Goal: Task Accomplishment & Management: Manage account settings

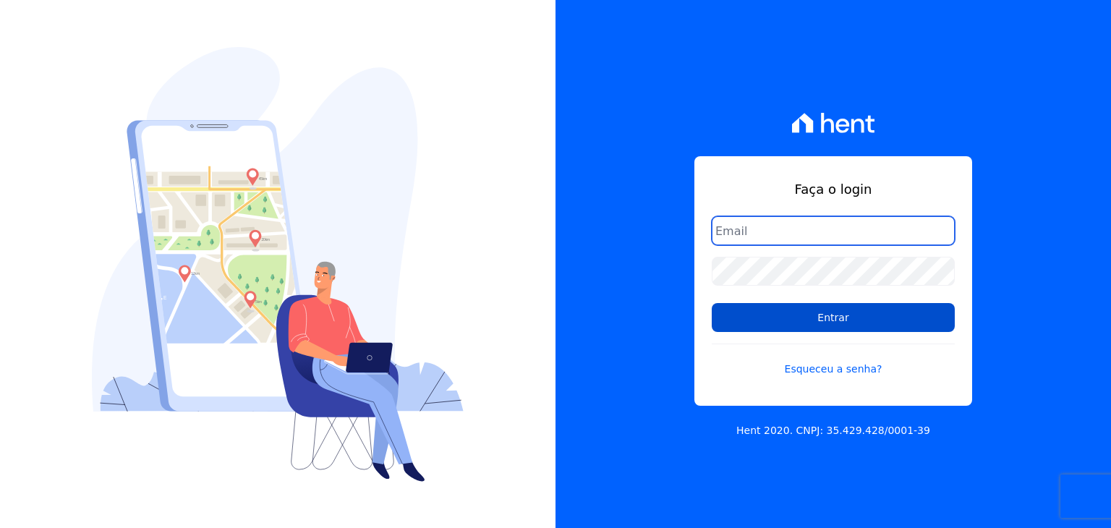
type input "matheussousa@construtoravitale.com.br"
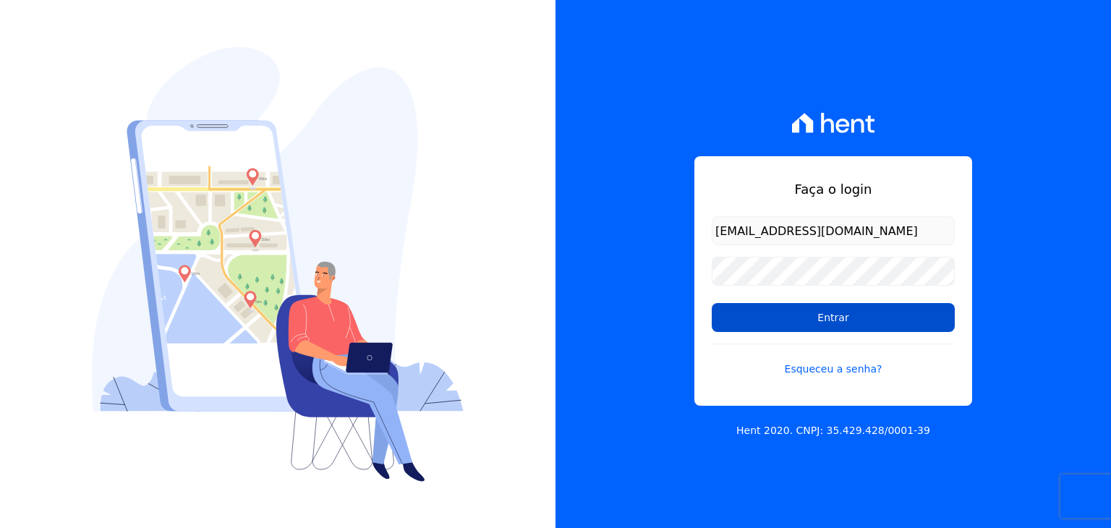
click at [815, 319] on input "Entrar" at bounding box center [833, 317] width 243 height 29
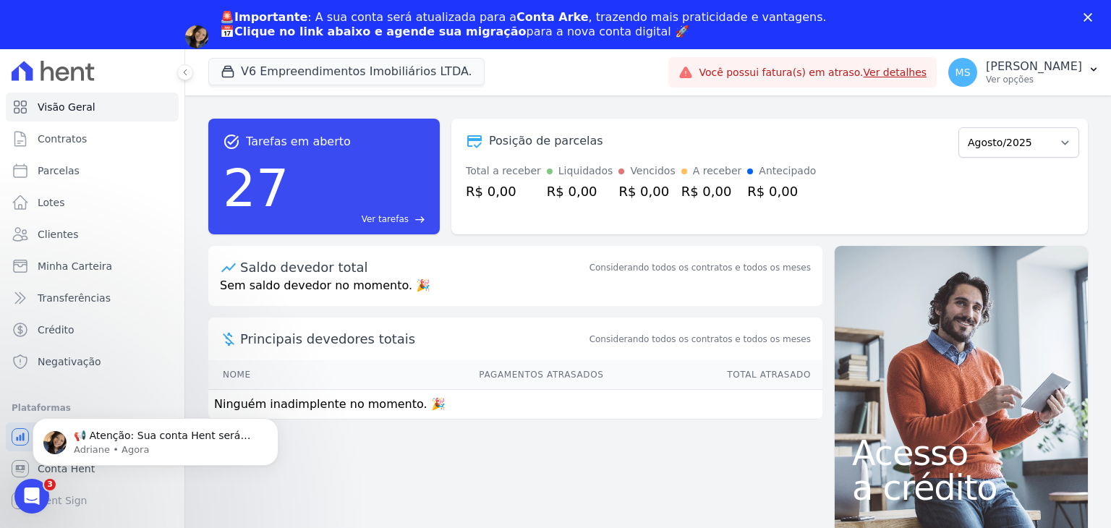
click at [1086, 14] on icon "Fechar" at bounding box center [1088, 17] width 9 height 9
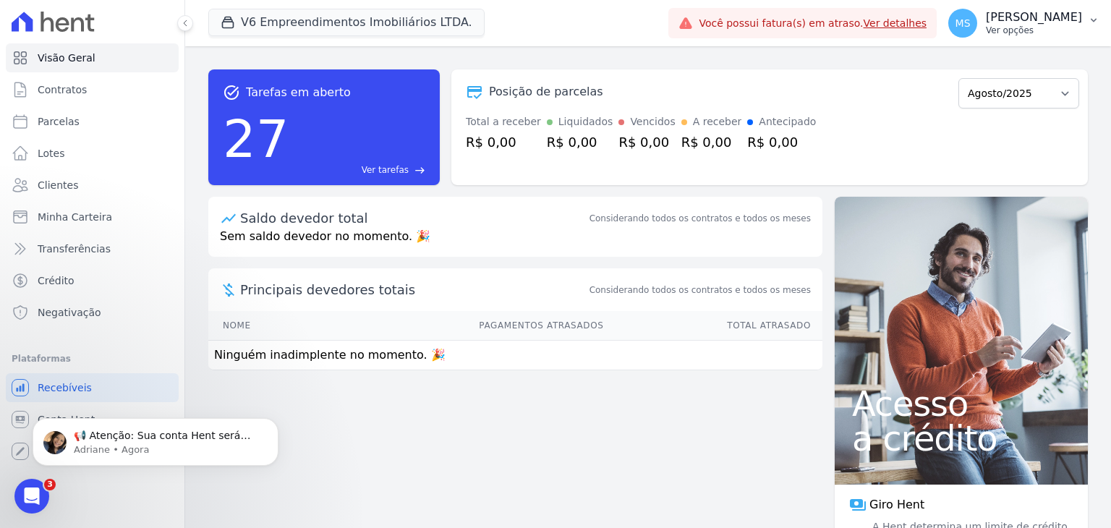
click at [1018, 33] on p "Ver opções" at bounding box center [1034, 31] width 96 height 12
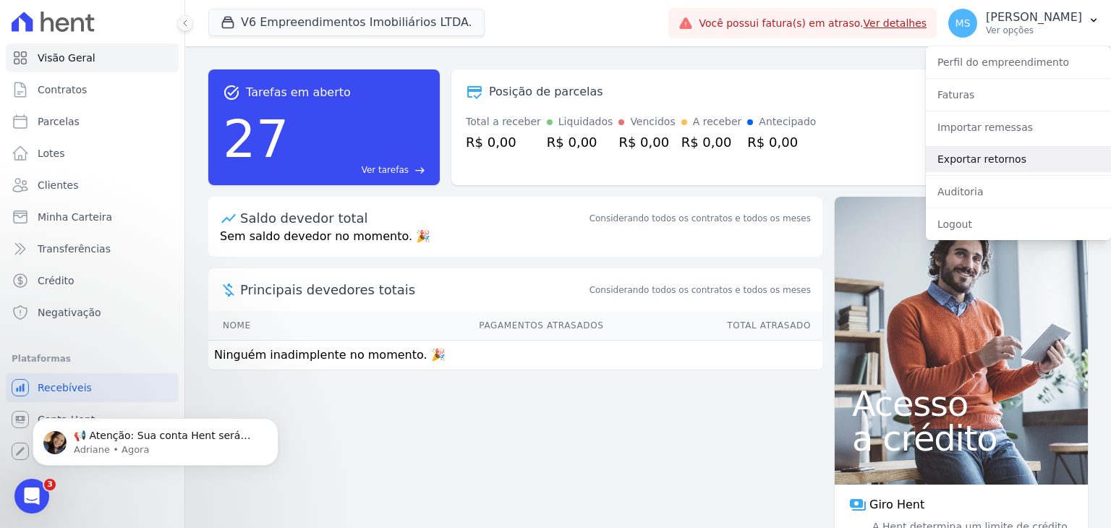
click at [973, 159] on link "Exportar retornos" at bounding box center [1018, 159] width 185 height 26
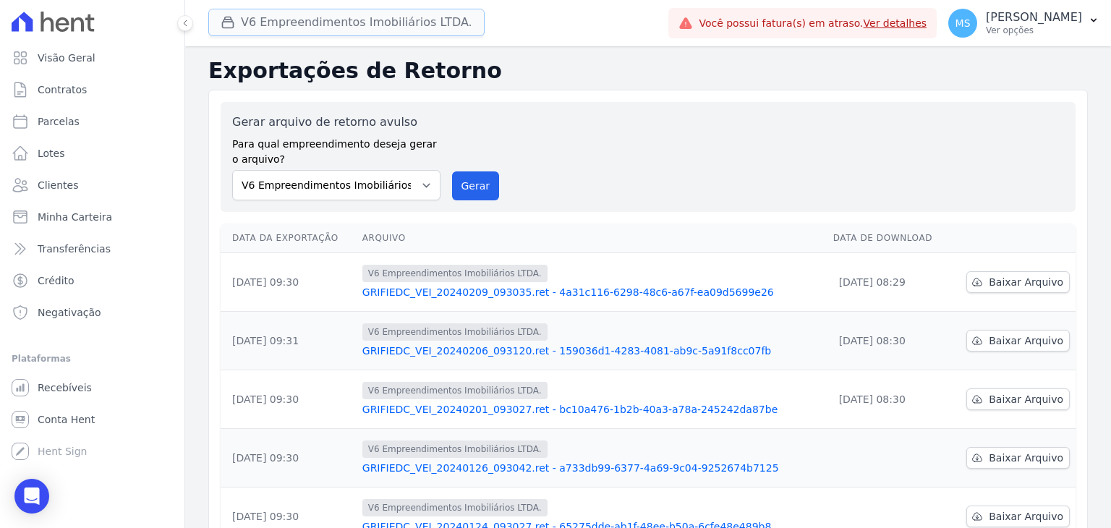
click at [402, 30] on button "V6 Empreendimentos Imobiliários LTDA." at bounding box center [346, 22] width 276 height 27
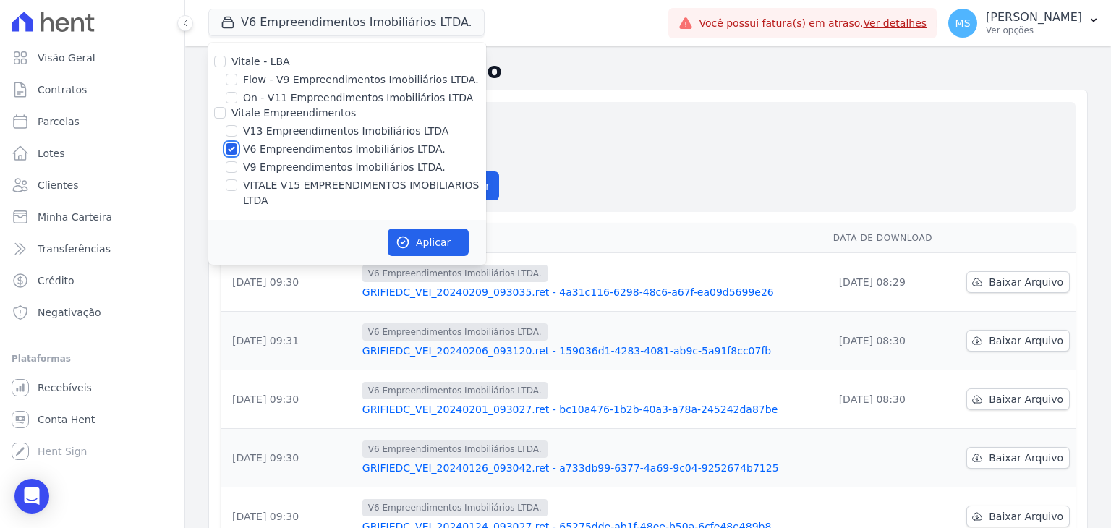
click at [232, 148] on input "V6 Empreendimentos Imobiliários LTDA." at bounding box center [232, 149] width 12 height 12
checkbox input "false"
click at [236, 132] on input "V13 Empreendimentos Imobiliários LTDA" at bounding box center [232, 131] width 12 height 12
checkbox input "true"
click at [233, 179] on input "VITALE V15 EMPREENDIMENTOS IMOBILIARIOS LTDA" at bounding box center [232, 185] width 12 height 12
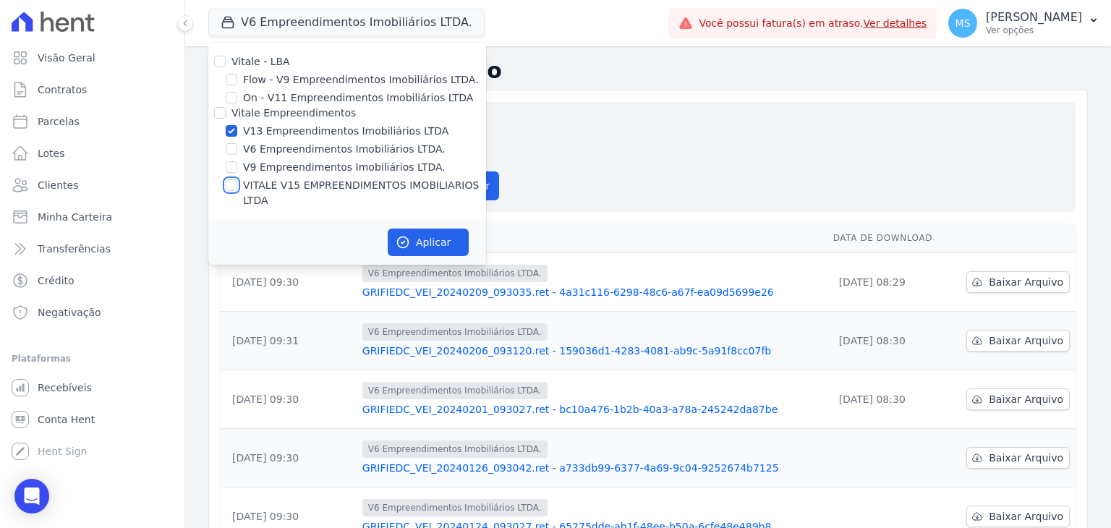
checkbox input "true"
click at [388, 229] on button "Aplicar" at bounding box center [428, 242] width 81 height 27
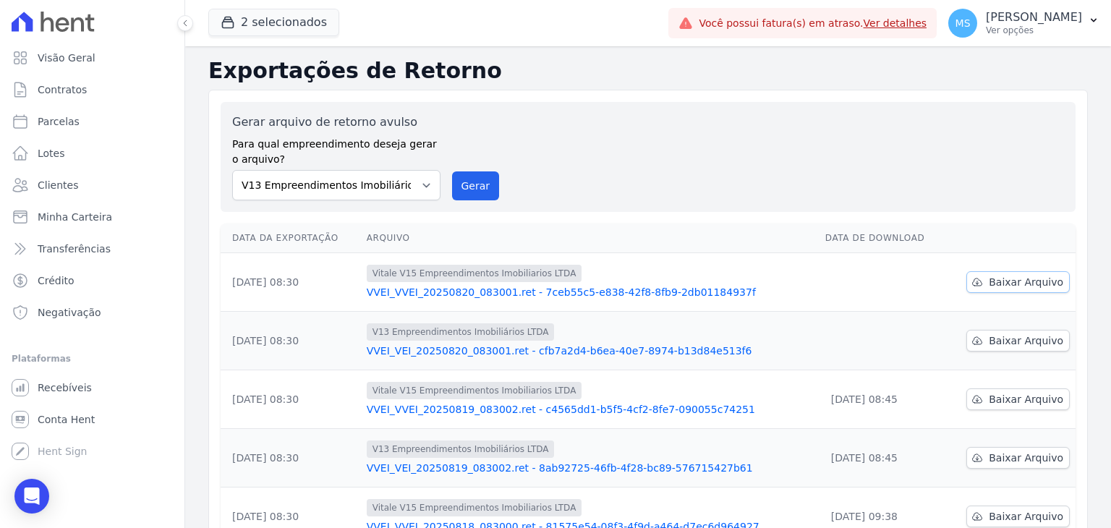
drag, startPoint x: 1004, startPoint y: 286, endPoint x: 1001, endPoint y: 296, distance: 10.8
click at [1004, 286] on span "Baixar Arquivo" at bounding box center [1026, 282] width 75 height 14
click at [993, 343] on span "Baixar Arquivo" at bounding box center [1026, 341] width 75 height 14
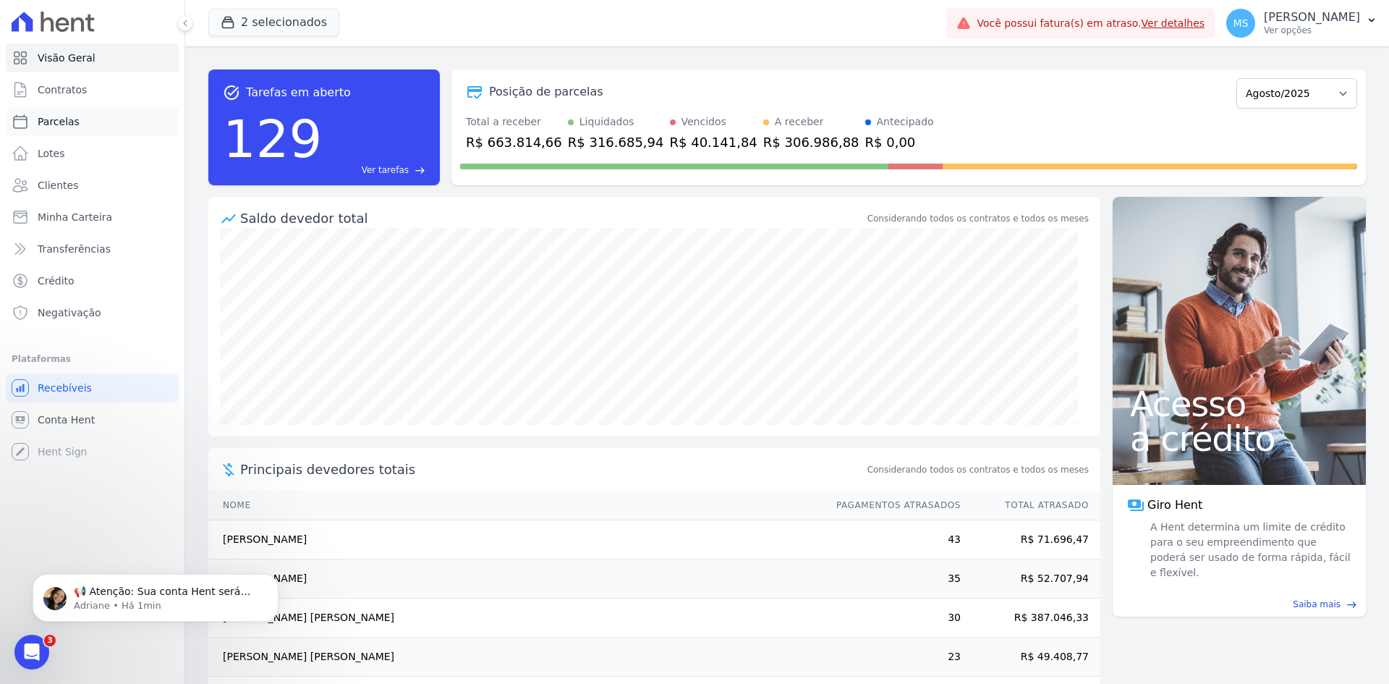
click at [68, 123] on span "Parcelas" at bounding box center [59, 121] width 42 height 14
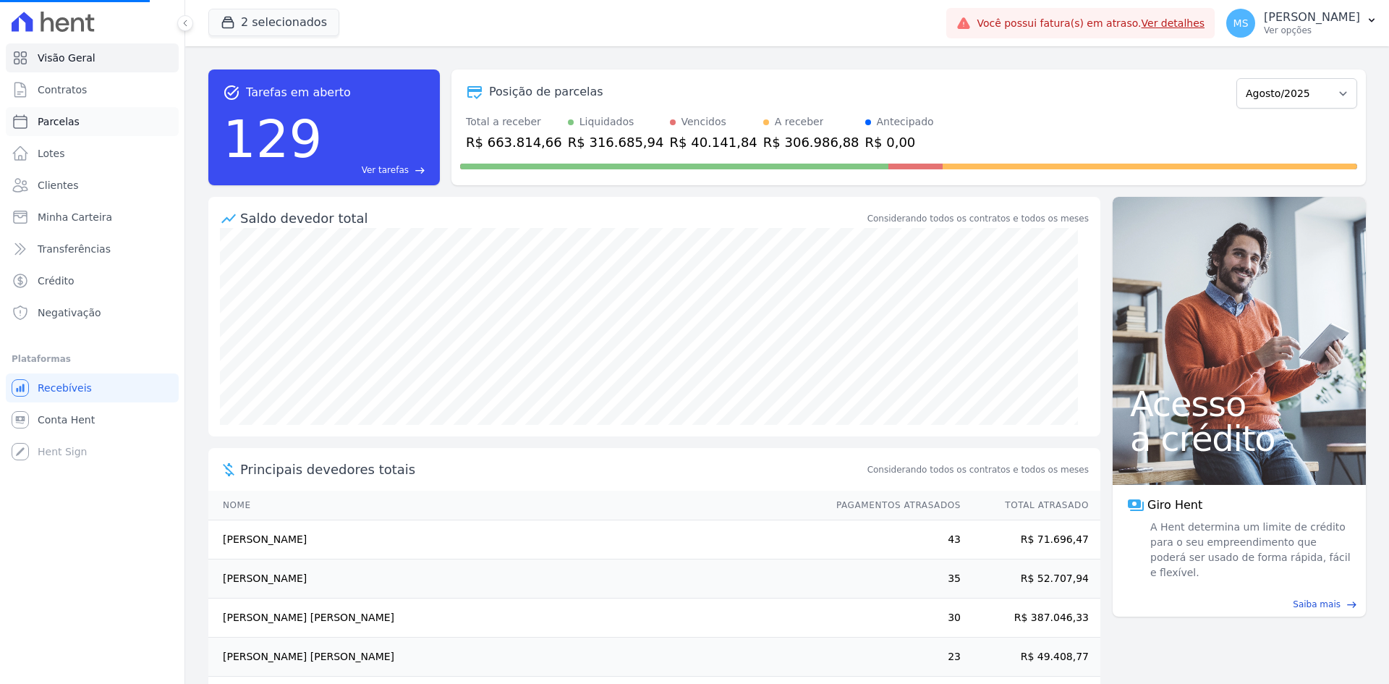
select select
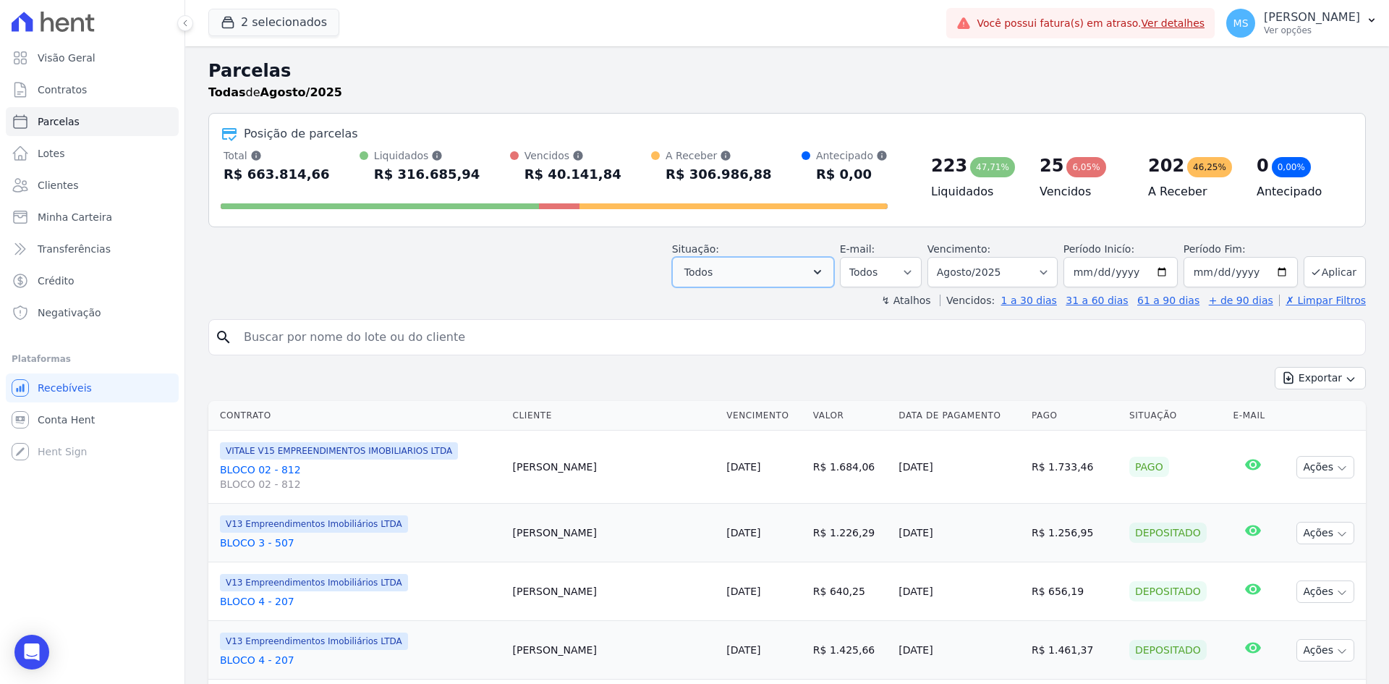
click at [750, 278] on button "Todos" at bounding box center [753, 272] width 162 height 30
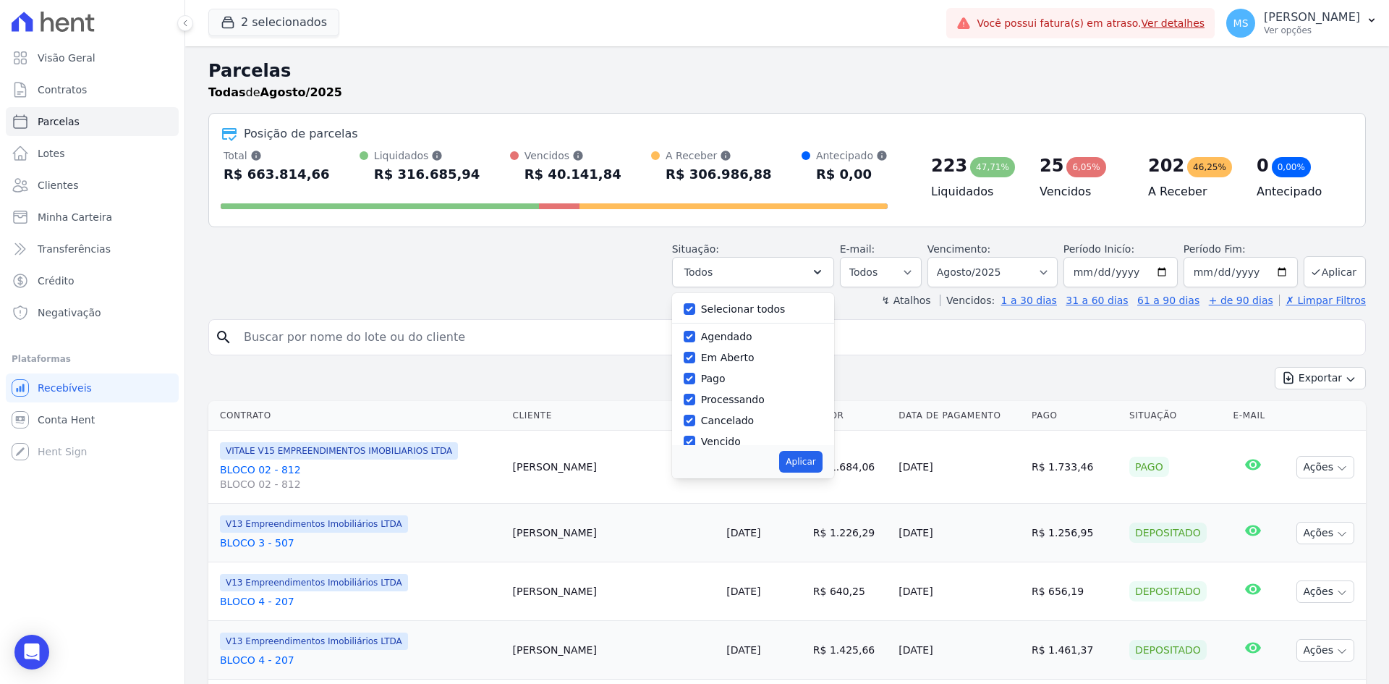
click at [719, 311] on label "Selecionar todos" at bounding box center [743, 309] width 85 height 12
click at [695, 311] on input "Selecionar todos" at bounding box center [690, 309] width 12 height 12
checkbox input "false"
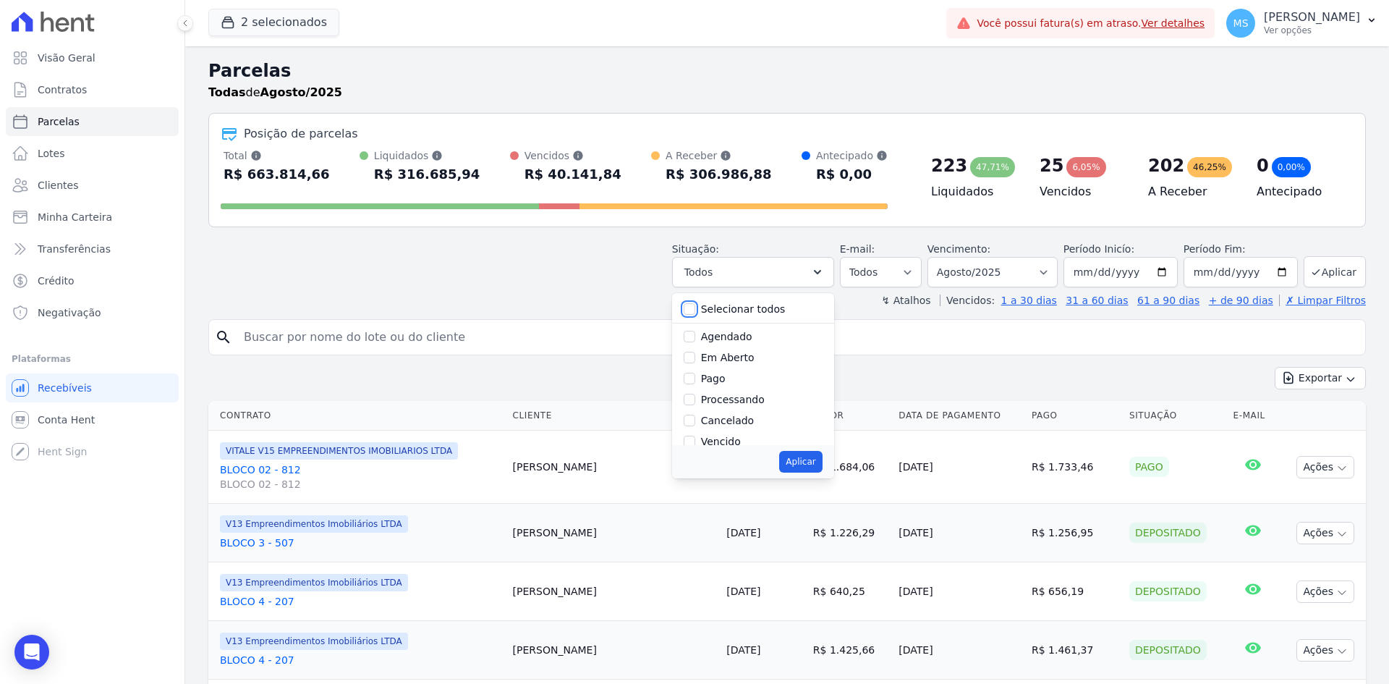
checkbox input "false"
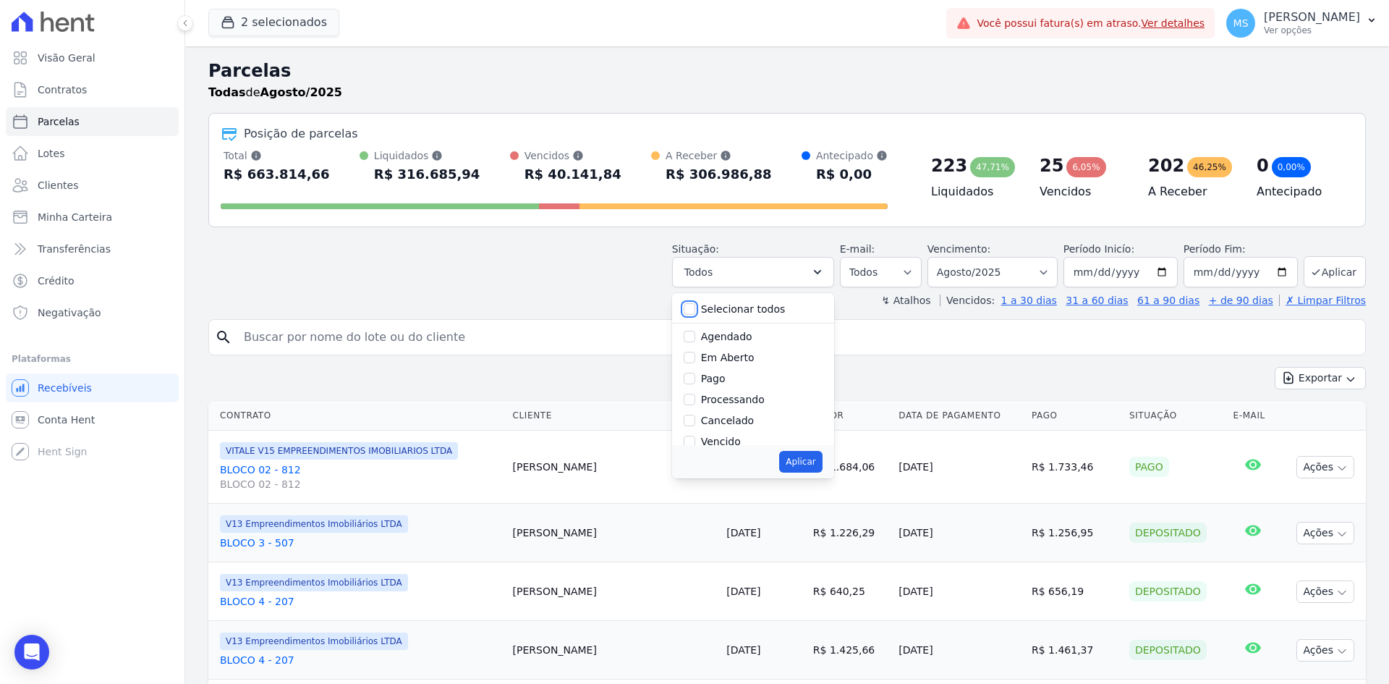
checkbox input "false"
click at [732, 386] on div "Pago" at bounding box center [753, 378] width 139 height 21
click at [726, 380] on label "Pago" at bounding box center [713, 379] width 25 height 12
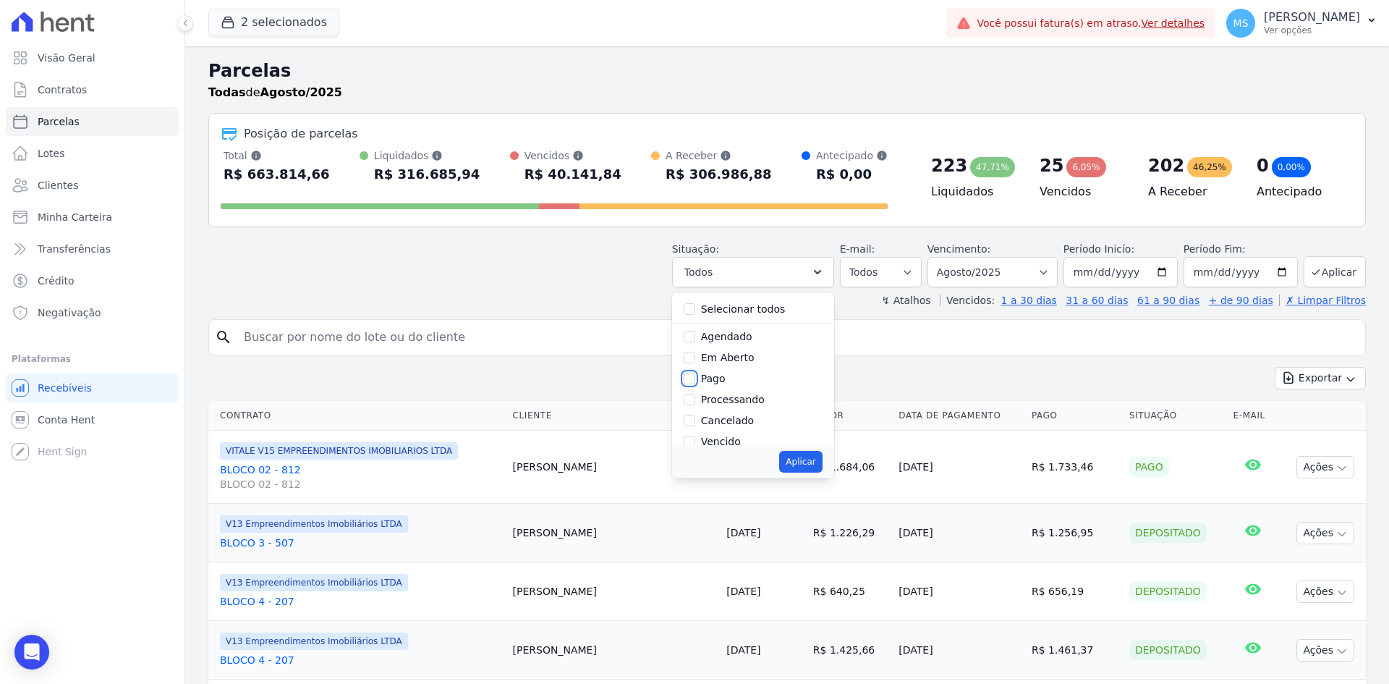
click at [695, 380] on input "Pago" at bounding box center [690, 379] width 12 height 12
checkbox input "true"
click at [739, 398] on label "Processando" at bounding box center [733, 400] width 64 height 12
click at [695, 398] on input "Processando" at bounding box center [690, 400] width 12 height 12
checkbox input "true"
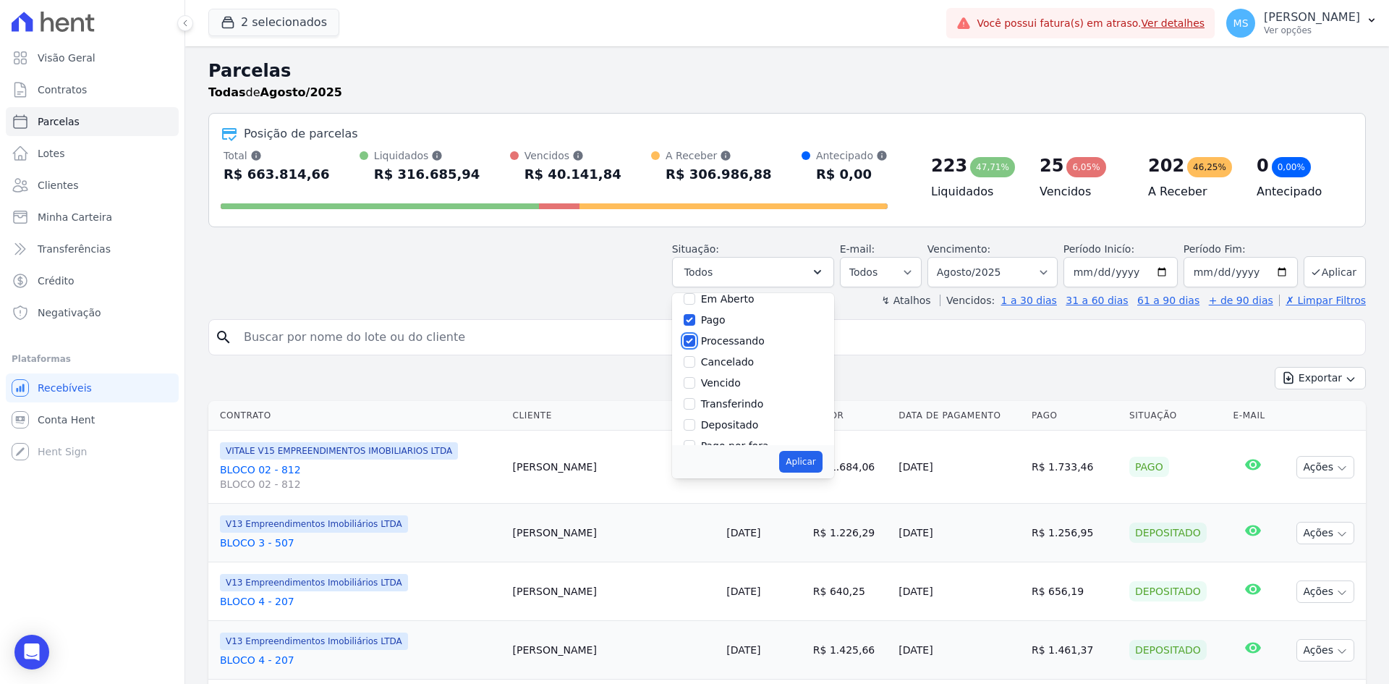
scroll to position [72, 0]
click at [749, 394] on label "Transferindo" at bounding box center [732, 390] width 63 height 12
click at [695, 394] on input "Transferindo" at bounding box center [690, 390] width 12 height 12
checkbox input "true"
click at [744, 413] on label "Depositado" at bounding box center [730, 411] width 58 height 12
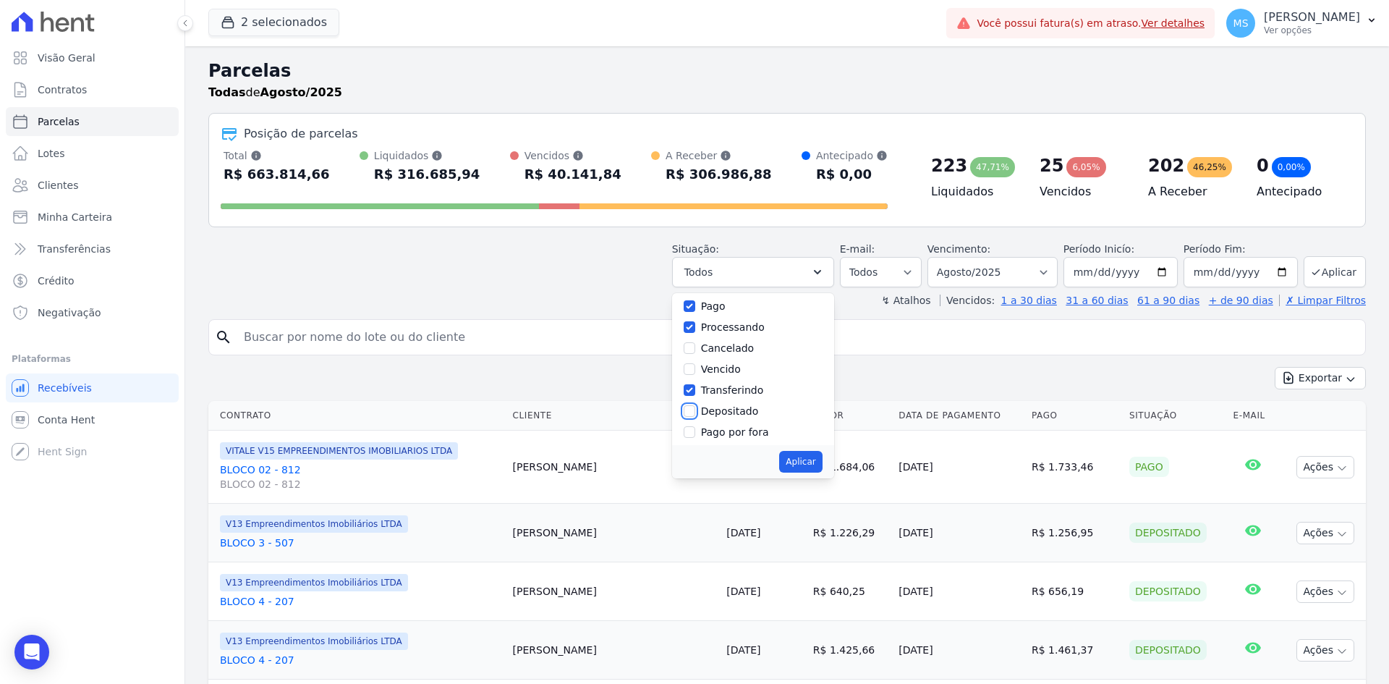
click at [695, 413] on input "Depositado" at bounding box center [690, 411] width 12 height 12
checkbox input "true"
click at [811, 460] on button "Aplicar" at bounding box center [800, 462] width 43 height 22
select select "paid"
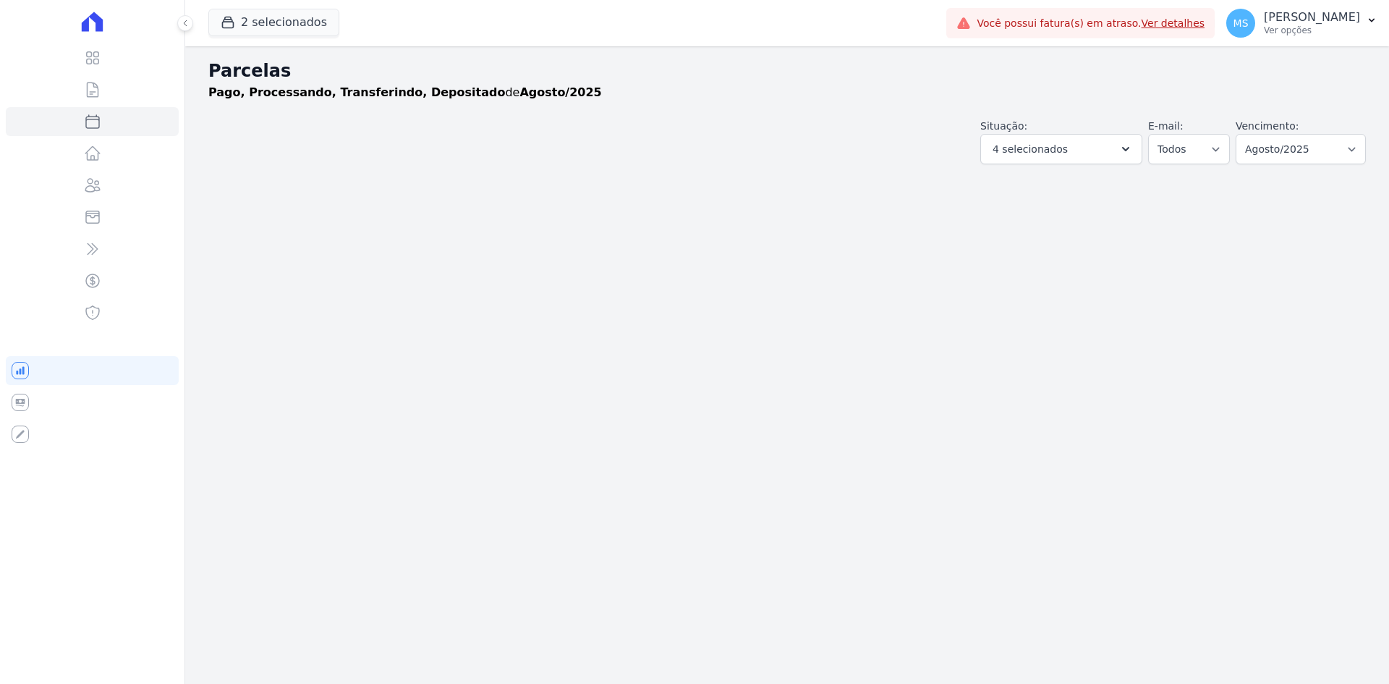
select select
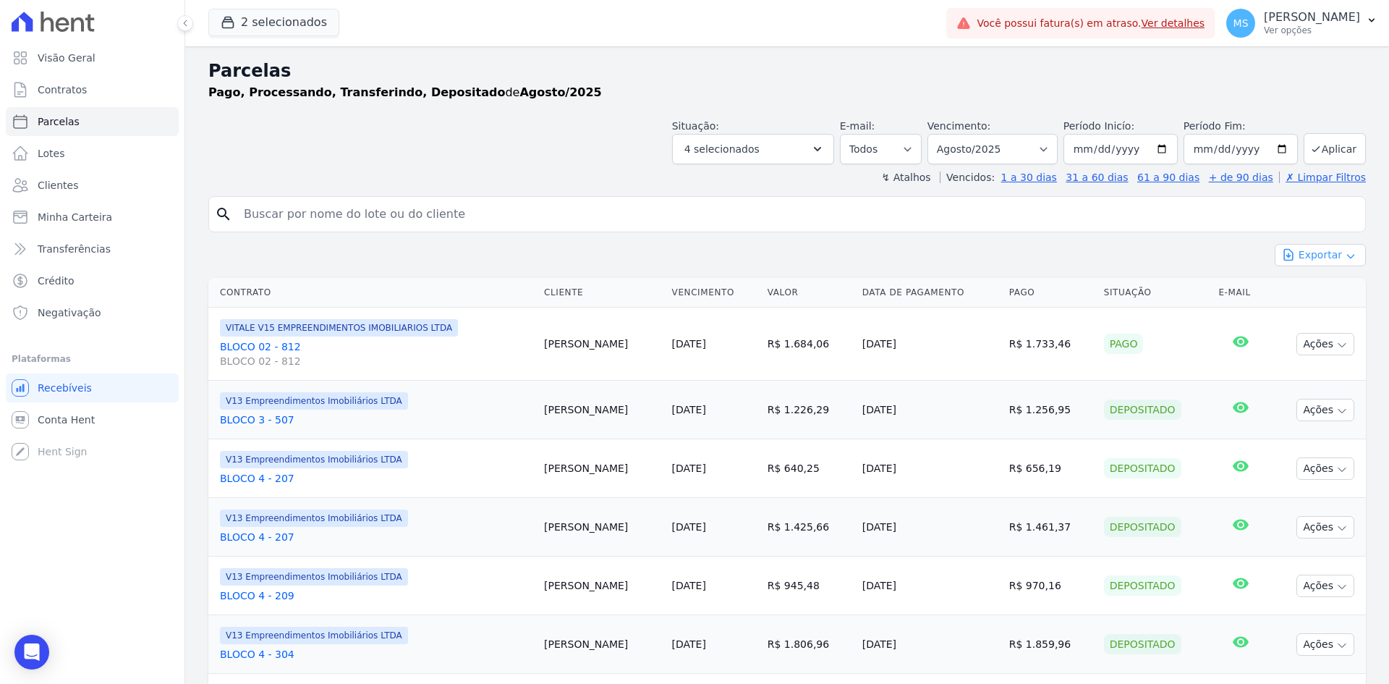
click at [1306, 246] on button "Exportar" at bounding box center [1320, 255] width 91 height 22
click at [1317, 138] on button "Aplicar" at bounding box center [1335, 148] width 62 height 31
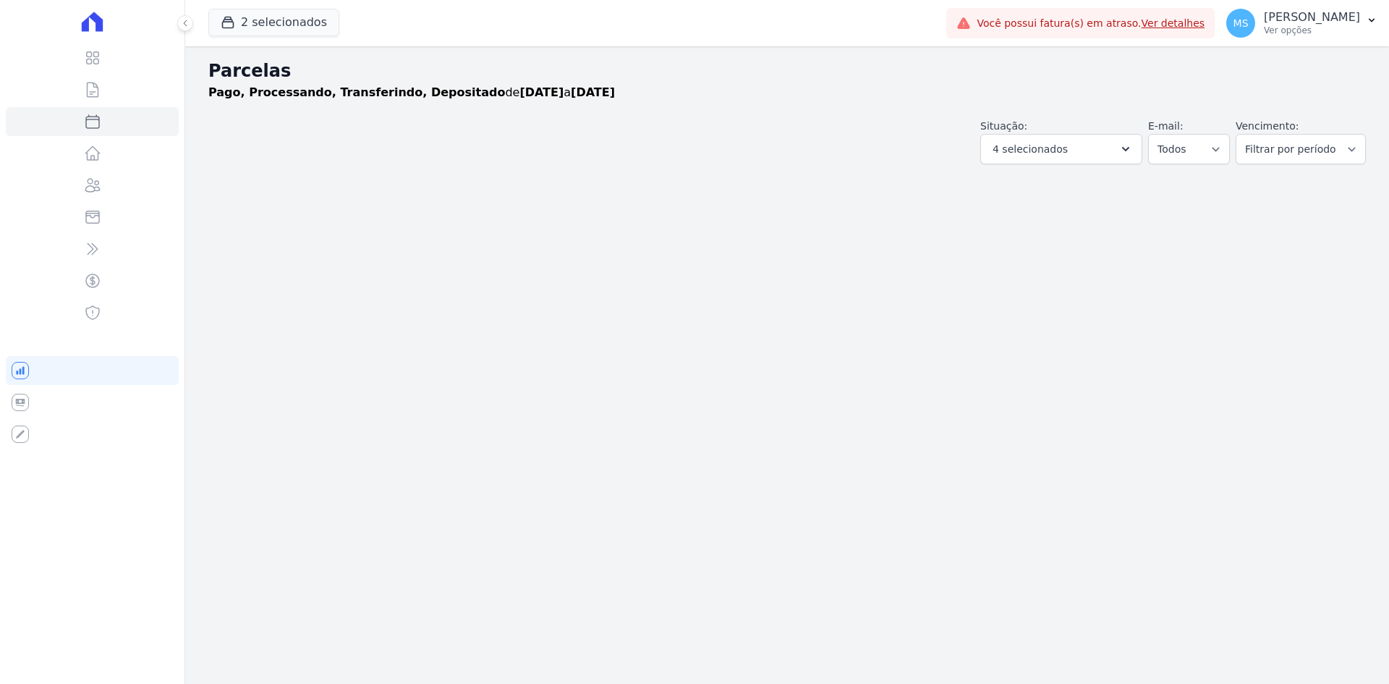
select select
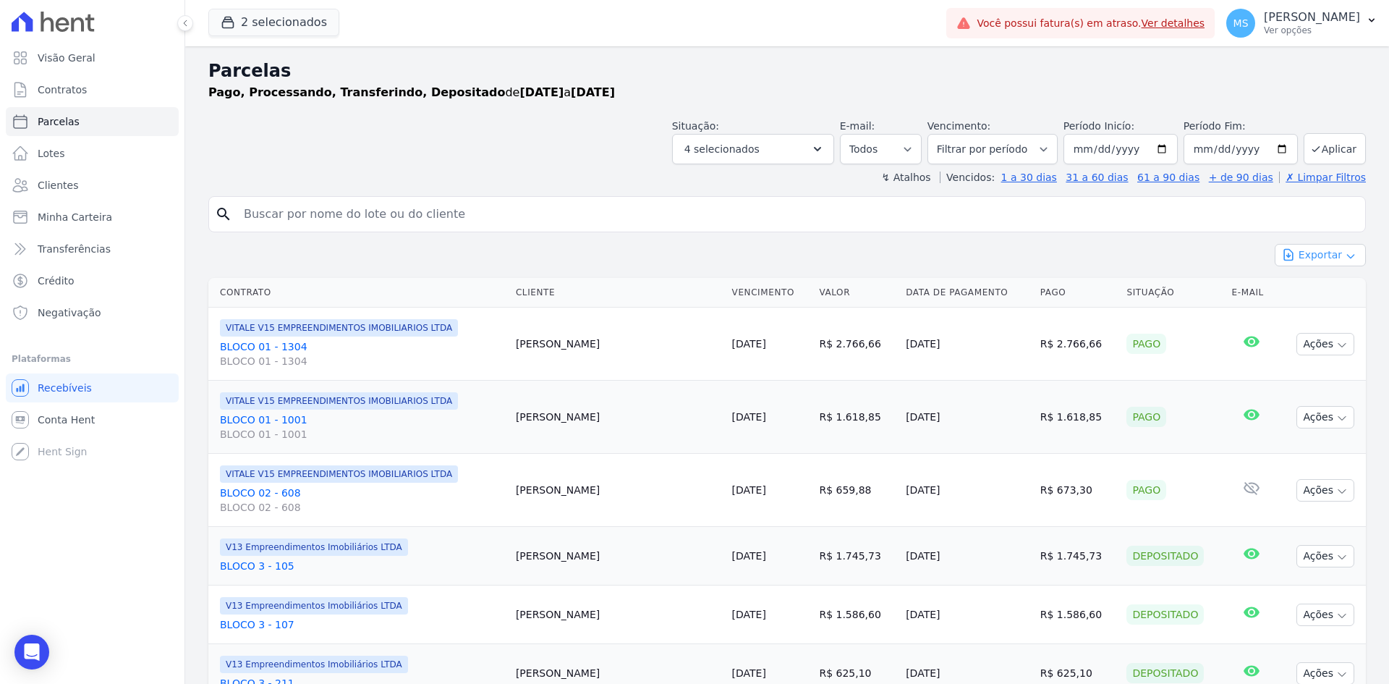
click at [1305, 258] on button "Exportar" at bounding box center [1320, 255] width 91 height 22
click at [1281, 316] on span "Exportar CSV" at bounding box center [1318, 314] width 77 height 14
